Goal: Communication & Community: Answer question/provide support

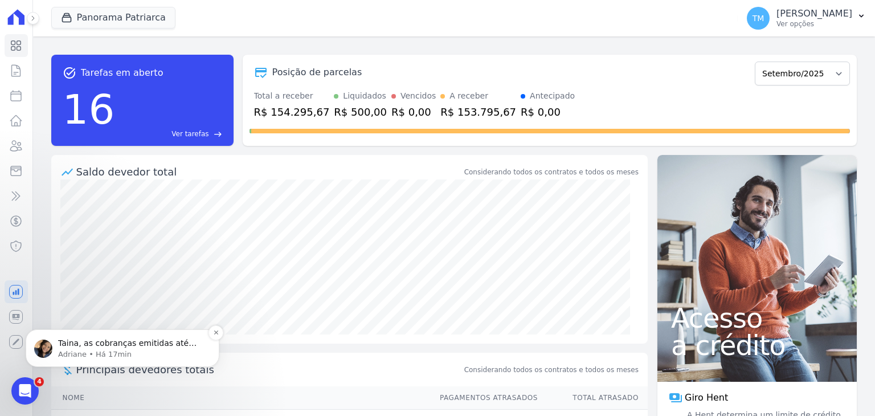
click at [83, 353] on p "Adriane • Há 17min" at bounding box center [131, 354] width 147 height 10
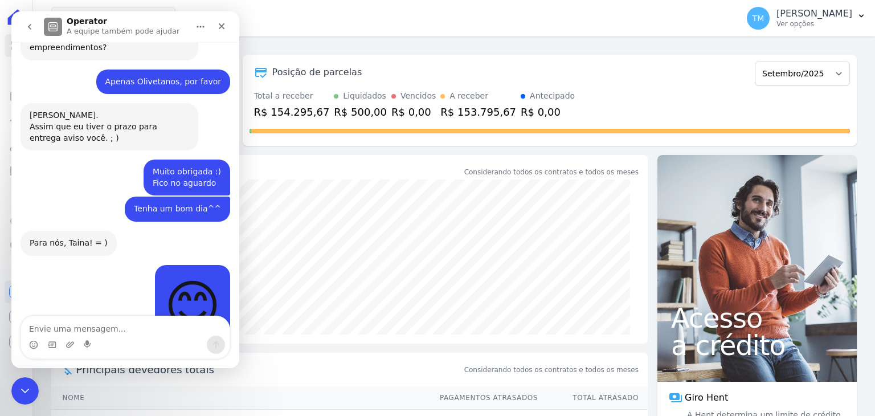
scroll to position [621, 0]
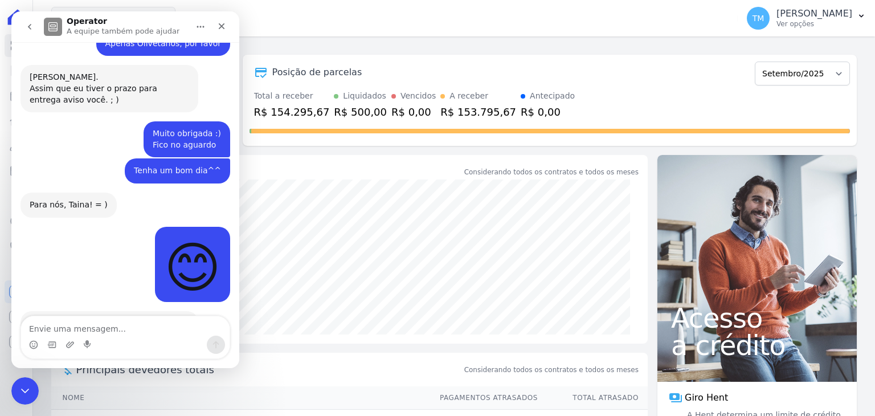
click at [149, 323] on textarea "Envie uma mensagem..." at bounding box center [125, 325] width 209 height 19
type textarea "Muitíssimo obrigada ^^"
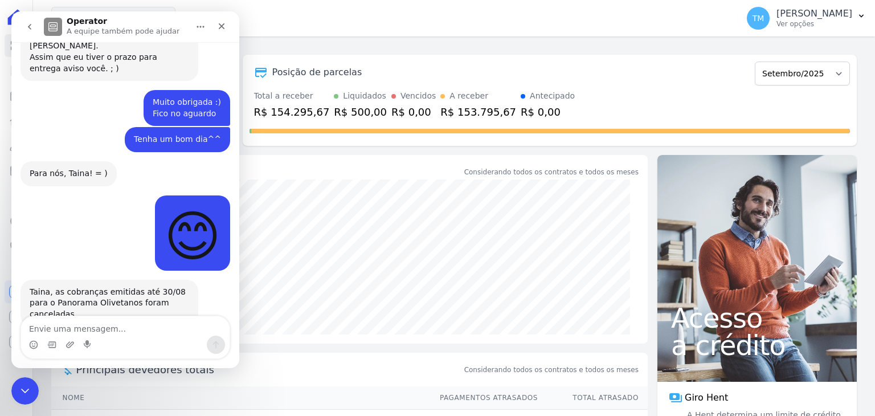
scroll to position [655, 0]
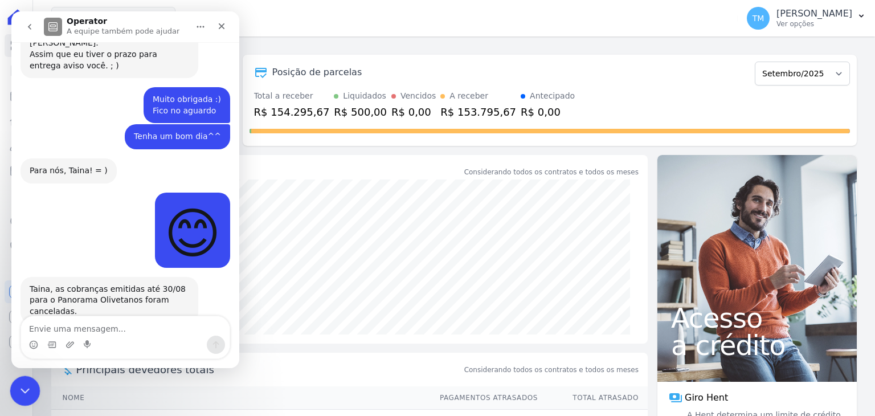
click at [34, 389] on div "Encerramento do Messenger da Intercom" at bounding box center [23, 388] width 27 height 27
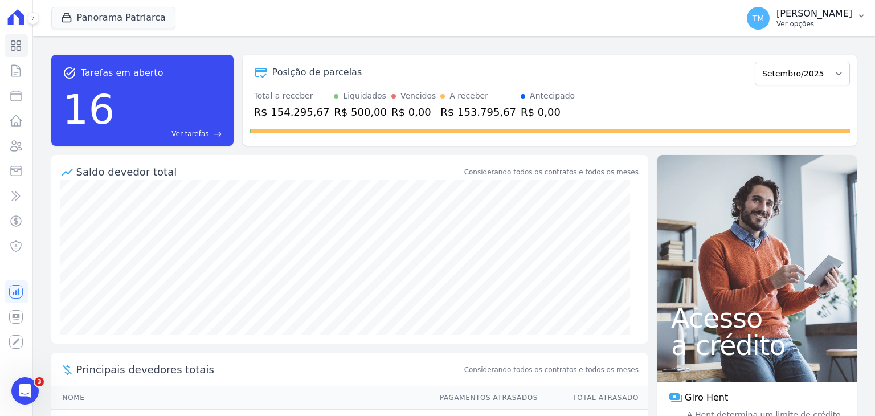
click at [835, 27] on p "Ver opções" at bounding box center [815, 23] width 76 height 9
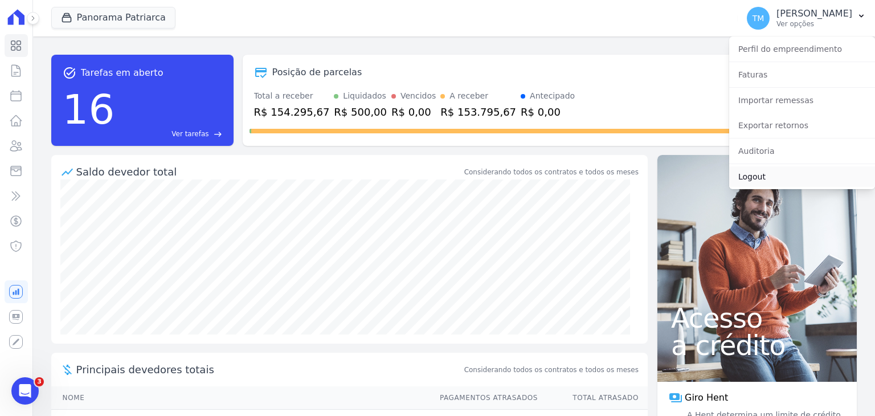
click at [758, 179] on link "Logout" at bounding box center [802, 176] width 146 height 21
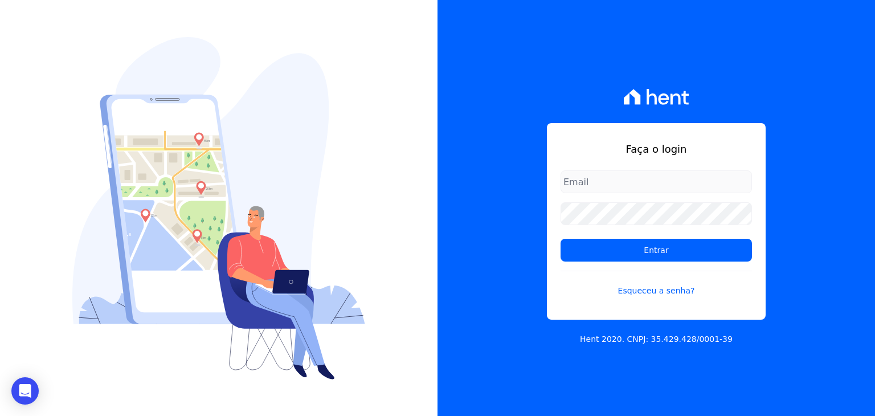
type input "[EMAIL_ADDRESS][DOMAIN_NAME]"
